Goal: Communication & Community: Answer question/provide support

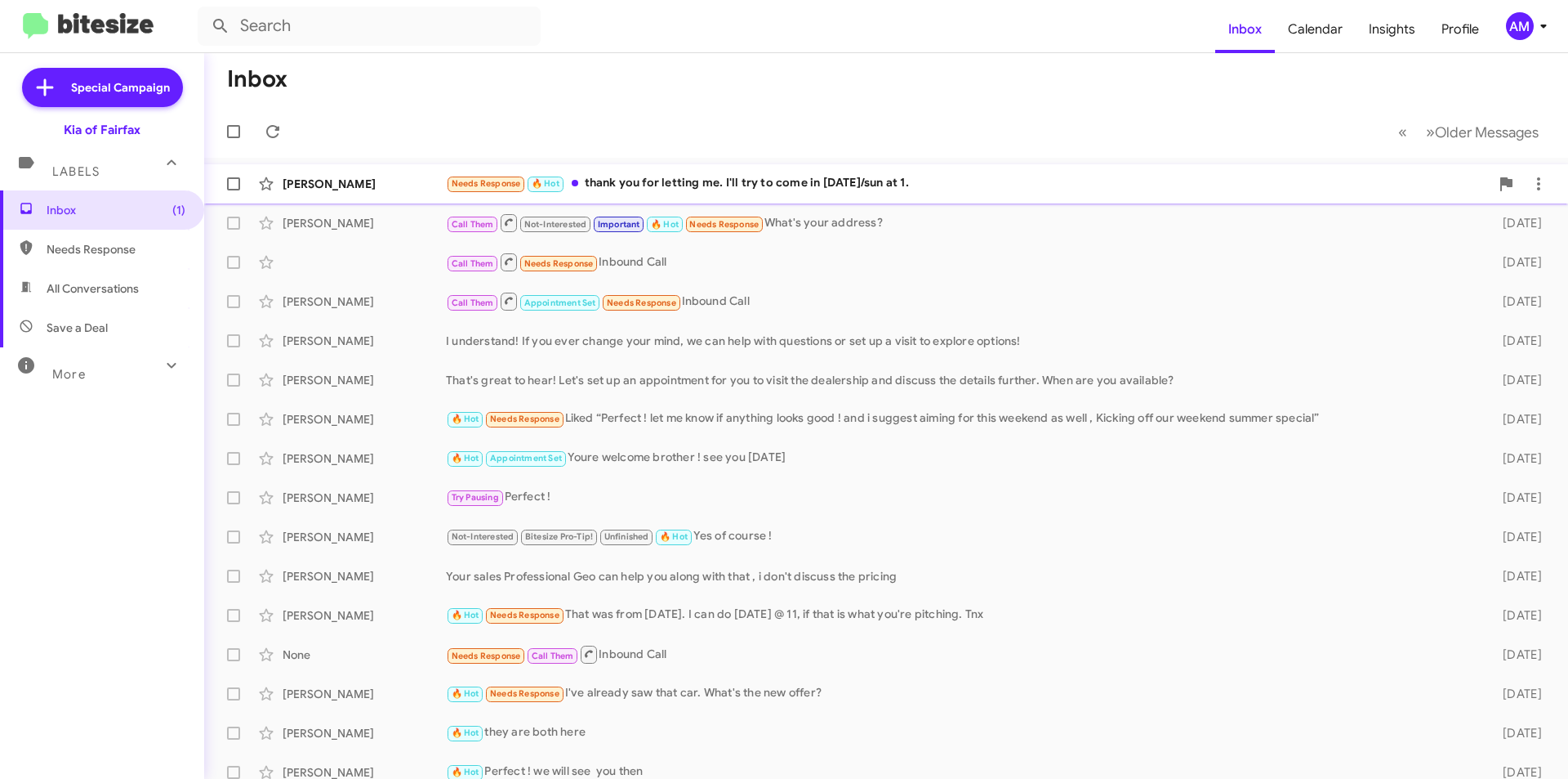
click at [682, 176] on div "Needs Response 🔥 Hot thank you for letting me. I'll try to come in [DATE]/sun a…" at bounding box center [968, 183] width 1043 height 19
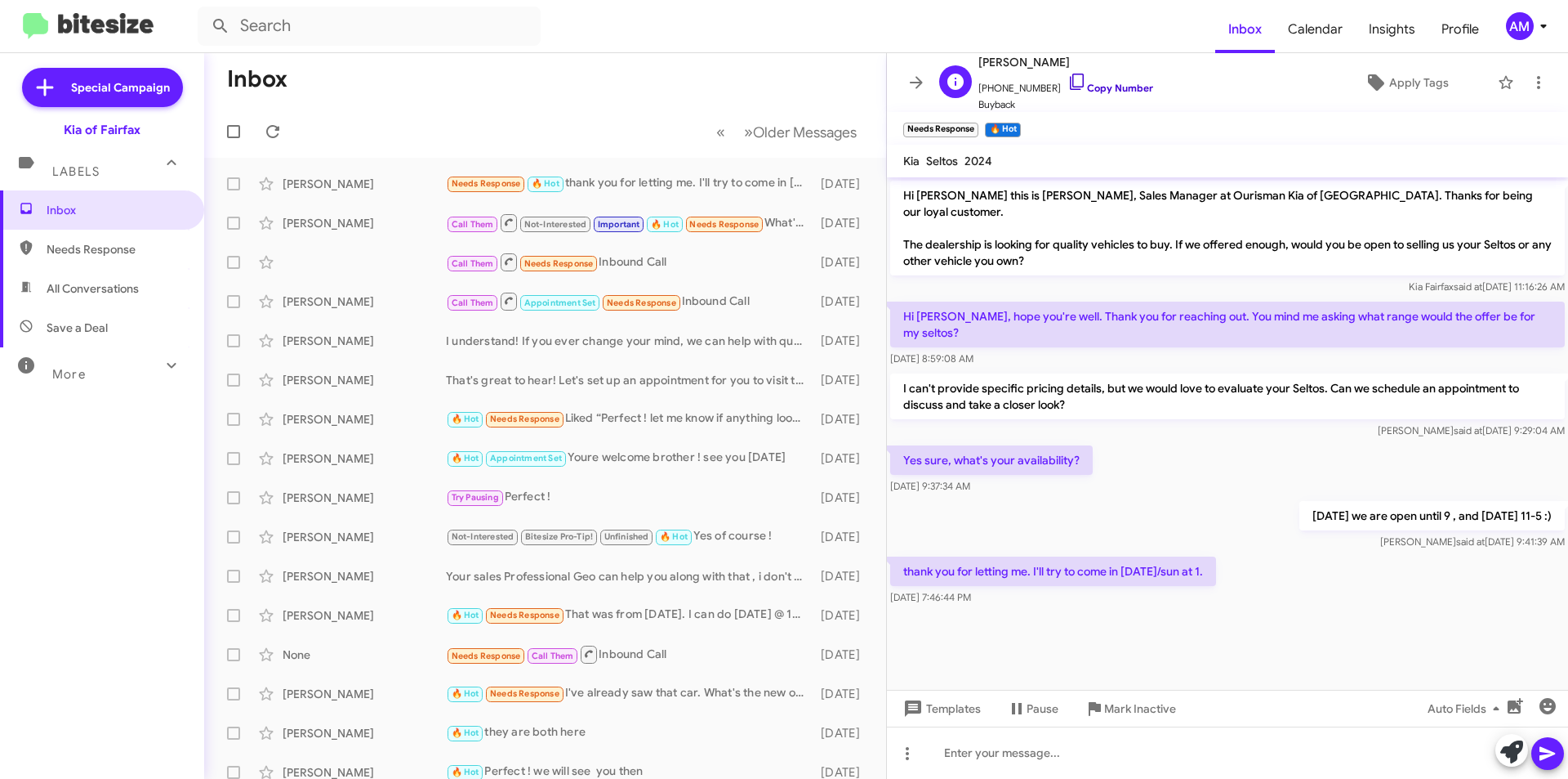
click at [1103, 90] on link "Copy Number" at bounding box center [1111, 87] width 86 height 12
click at [1005, 759] on div at bounding box center [1228, 753] width 682 height 52
paste div
